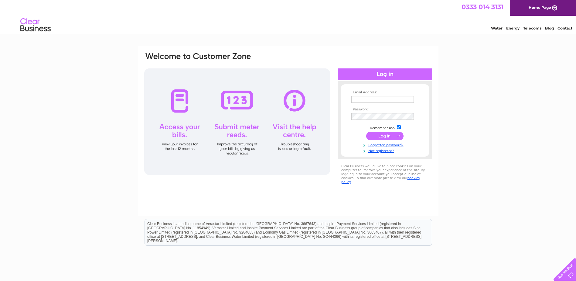
type input "[EMAIL_ADDRESS][DOMAIN_NAME]"
click at [382, 134] on input "submit" at bounding box center [384, 136] width 37 height 9
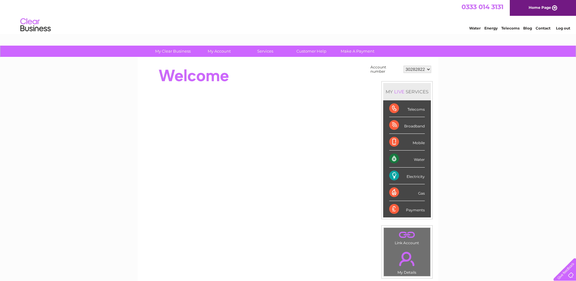
click at [407, 175] on div "Electricity" at bounding box center [408, 175] width 36 height 17
click at [395, 174] on div "Electricity" at bounding box center [408, 175] width 36 height 17
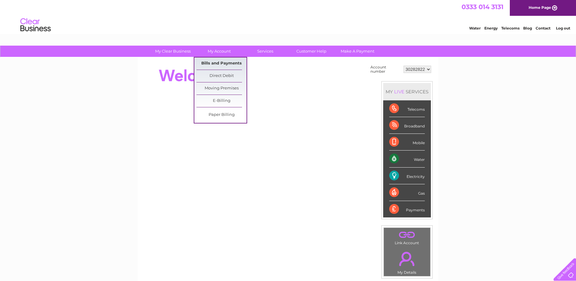
click at [218, 63] on link "Bills and Payments" at bounding box center [222, 63] width 50 height 12
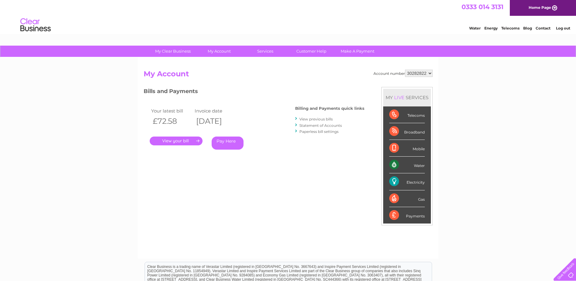
click at [174, 141] on link "." at bounding box center [176, 140] width 53 height 9
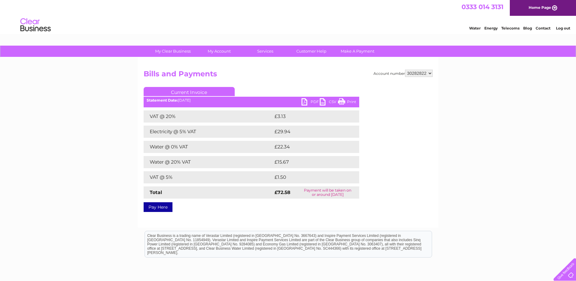
click at [350, 100] on link "Print" at bounding box center [347, 102] width 18 height 9
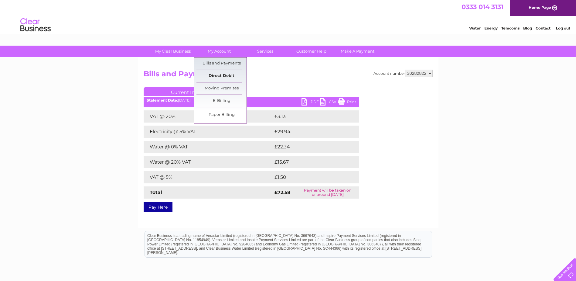
click at [223, 74] on link "Direct Debit" at bounding box center [222, 76] width 50 height 12
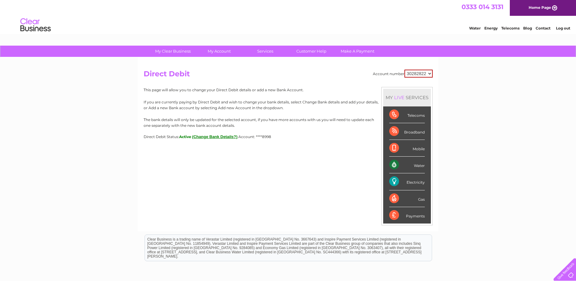
click at [393, 131] on div "Broadband" at bounding box center [408, 131] width 36 height 17
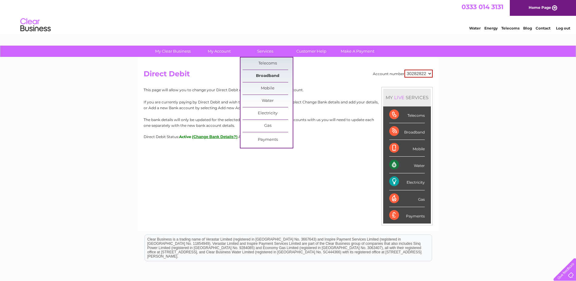
click at [267, 74] on link "Broadband" at bounding box center [268, 76] width 50 height 12
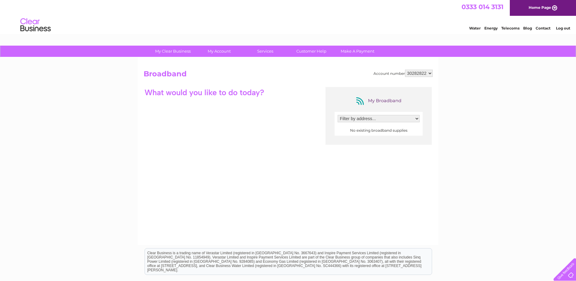
click at [363, 118] on select "Filter by address..." at bounding box center [379, 118] width 82 height 7
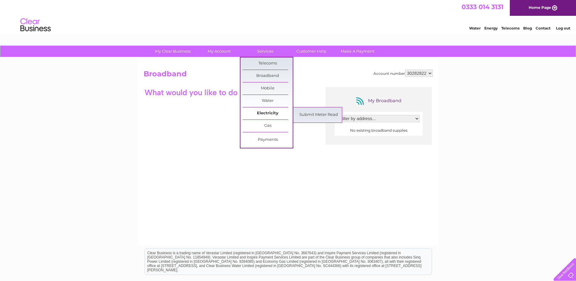
click at [266, 112] on link "Electricity" at bounding box center [268, 113] width 50 height 12
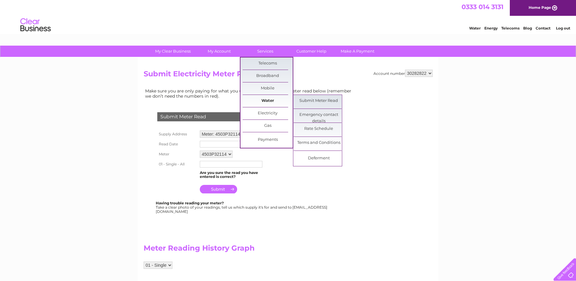
click at [266, 99] on link "Water" at bounding box center [268, 101] width 50 height 12
